Goal: Find specific page/section

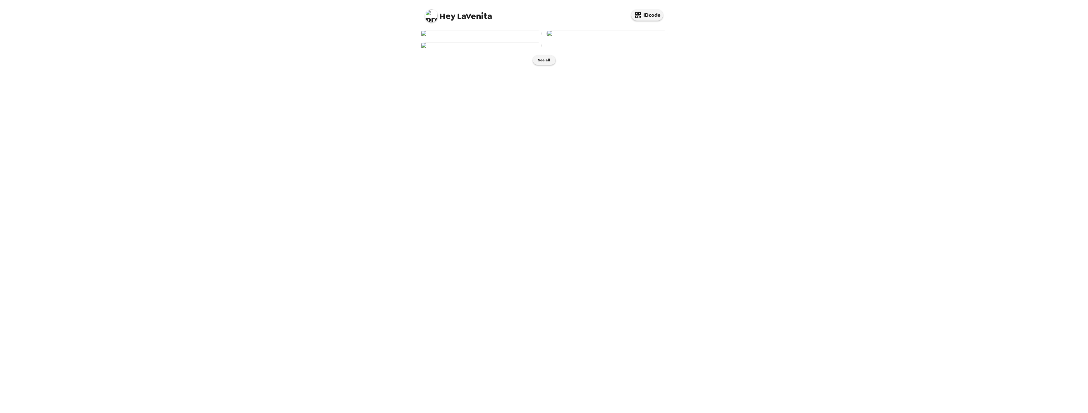
click at [503, 37] on img at bounding box center [481, 33] width 121 height 7
click at [546, 42] on img "button" at bounding box center [544, 37] width 126 height 9
